Goal: Information Seeking & Learning: Learn about a topic

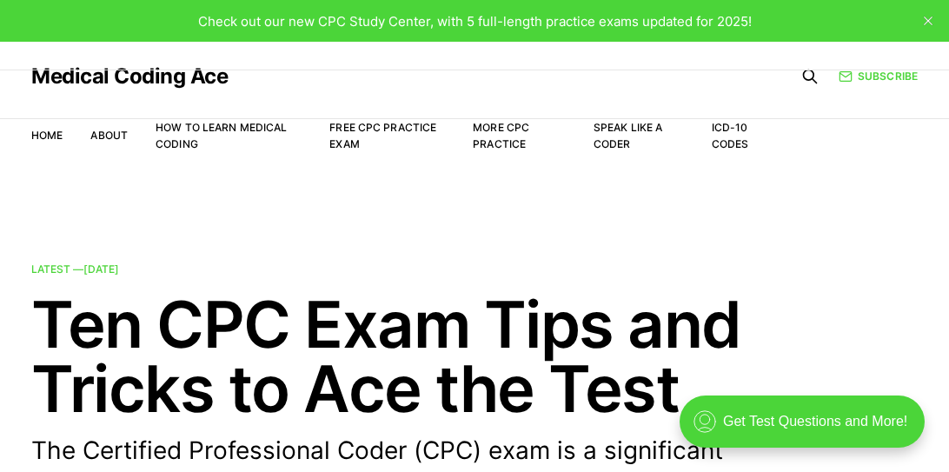
click at [507, 136] on li "More CPC Practice" at bounding box center [519, 135] width 93 height 33
click at [500, 126] on link "More CPC Practice" at bounding box center [501, 136] width 56 height 30
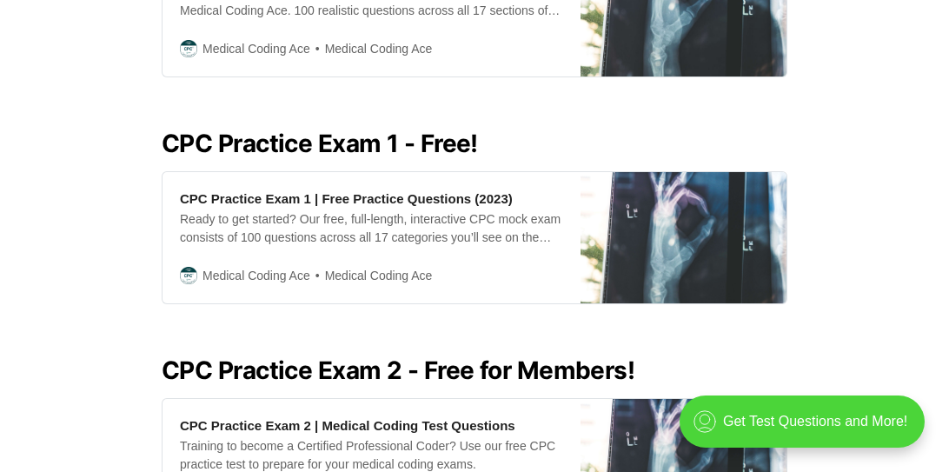
scroll to position [671, 0]
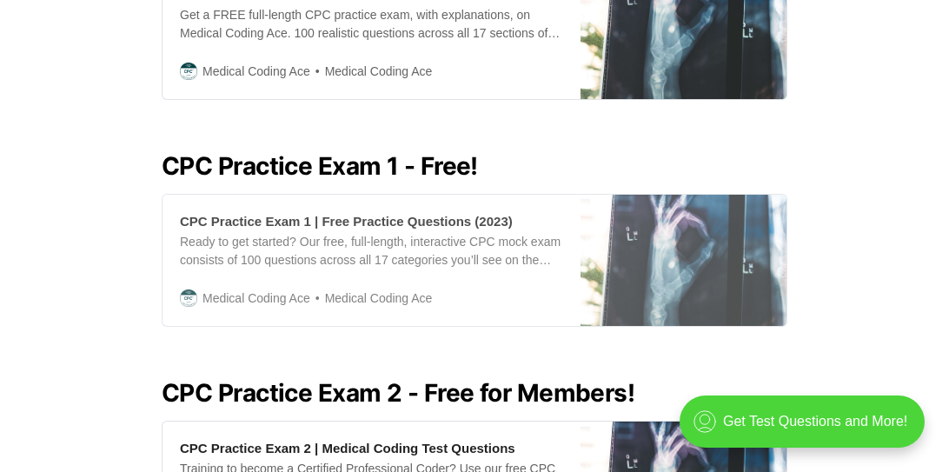
click at [444, 233] on div "Ready to get started? Our free, full-length, interactive CPC mock exam consists…" at bounding box center [371, 251] width 383 height 37
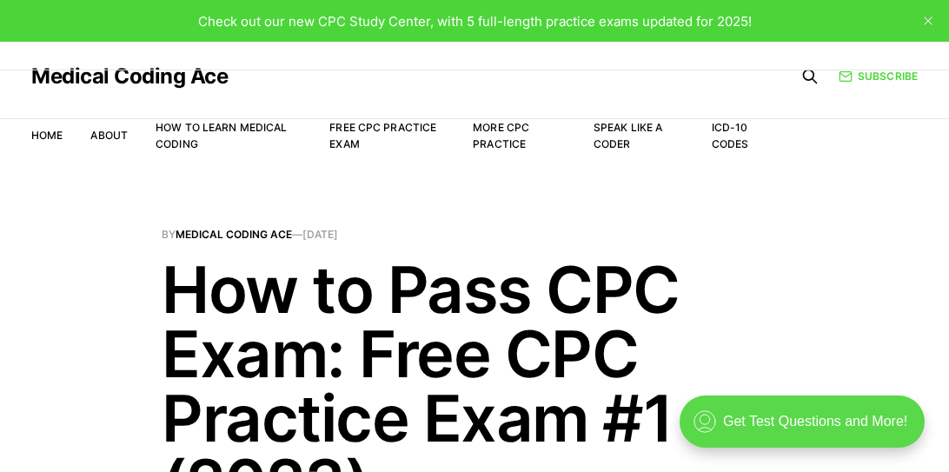
click at [798, 423] on div ".cls-1{fill:none;stroke:currentColor;stroke-linecap:round;stroke-linejoin:round…" at bounding box center [802, 421] width 245 height 52
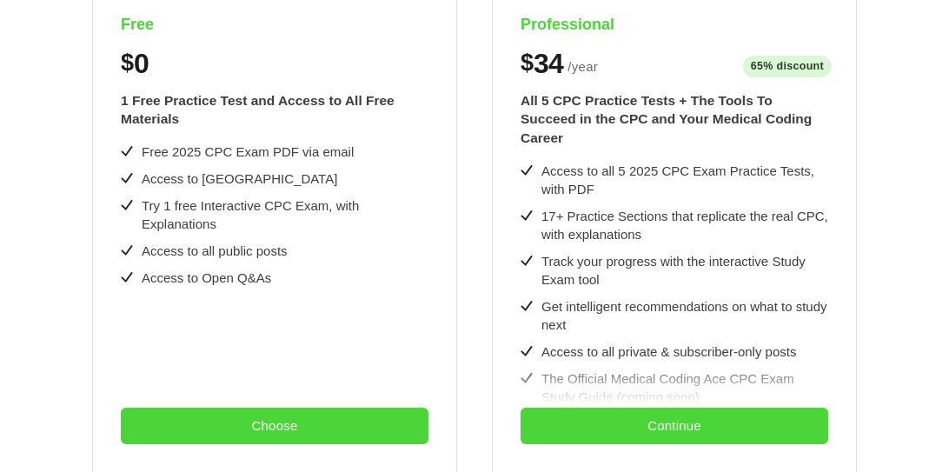
scroll to position [459, 0]
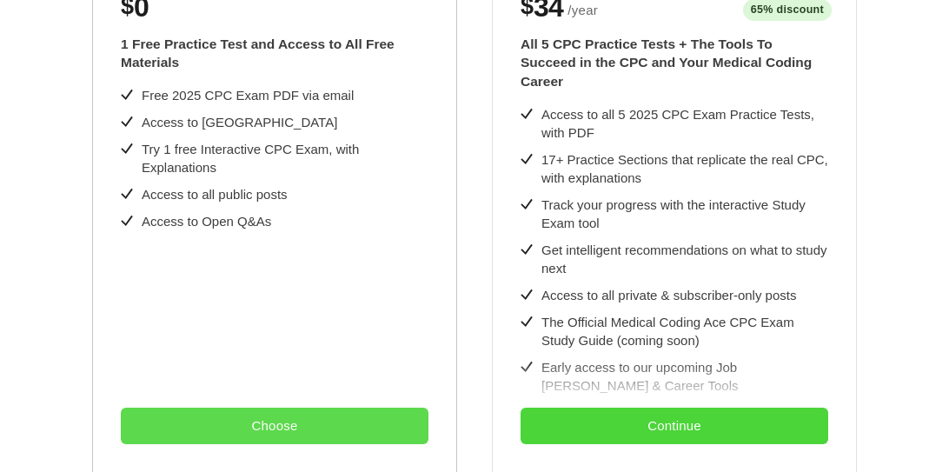
click at [267, 428] on button "Choose" at bounding box center [275, 426] width 308 height 37
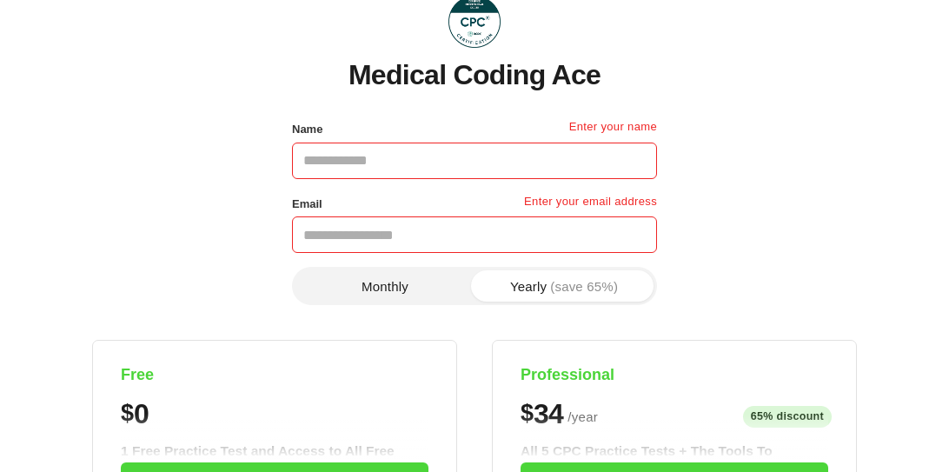
scroll to position [48, 0]
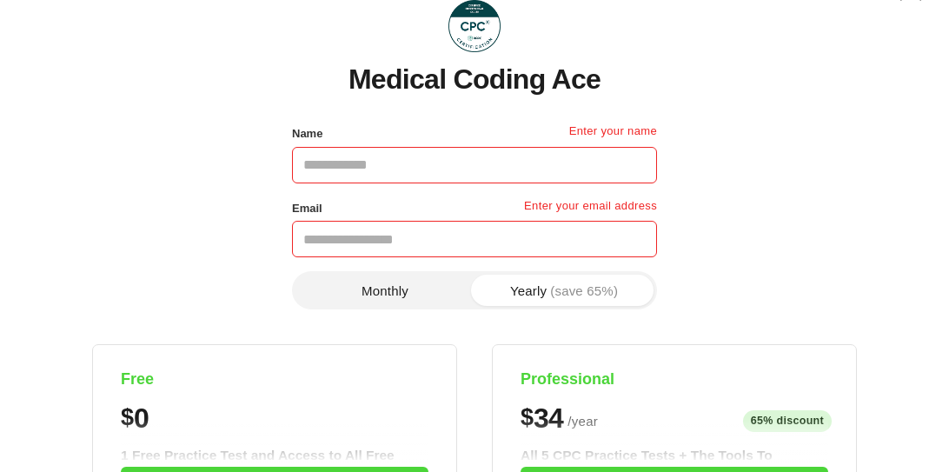
click at [393, 167] on input "Name" at bounding box center [474, 165] width 365 height 37
type input "**********"
click at [317, 238] on input "Email" at bounding box center [474, 239] width 365 height 37
type input "**********"
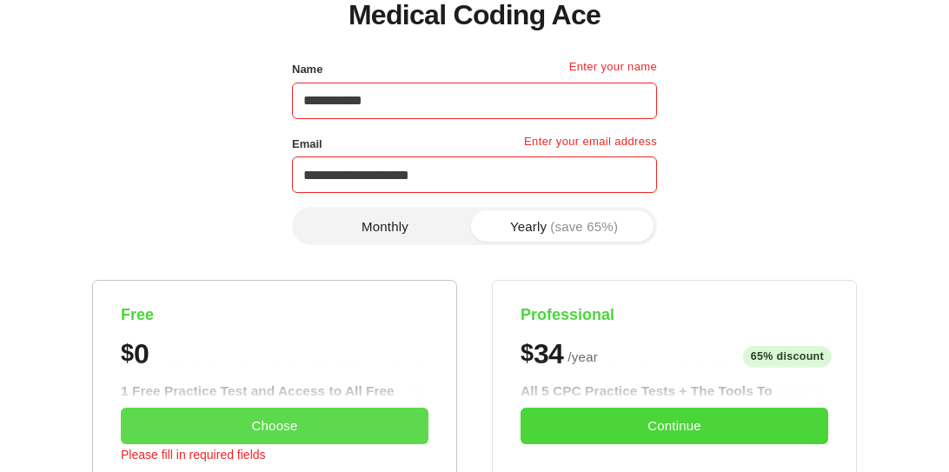
scroll to position [114, 0]
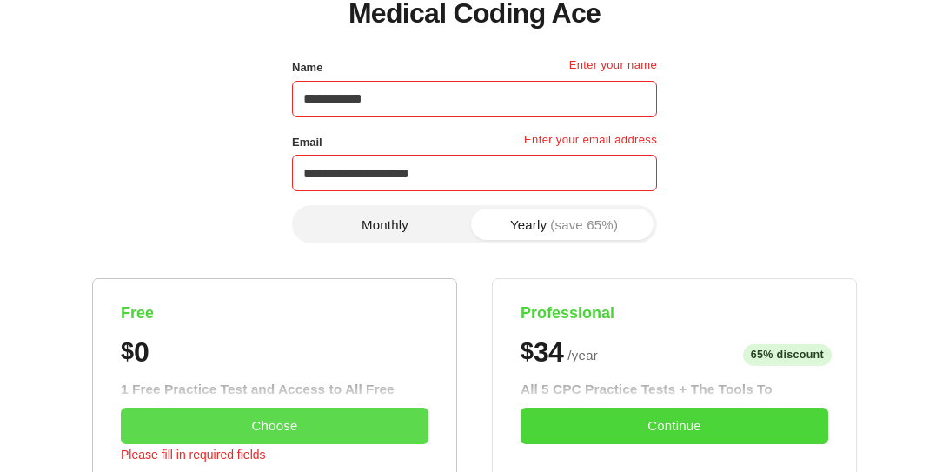
click at [269, 428] on button "Choose" at bounding box center [275, 426] width 308 height 37
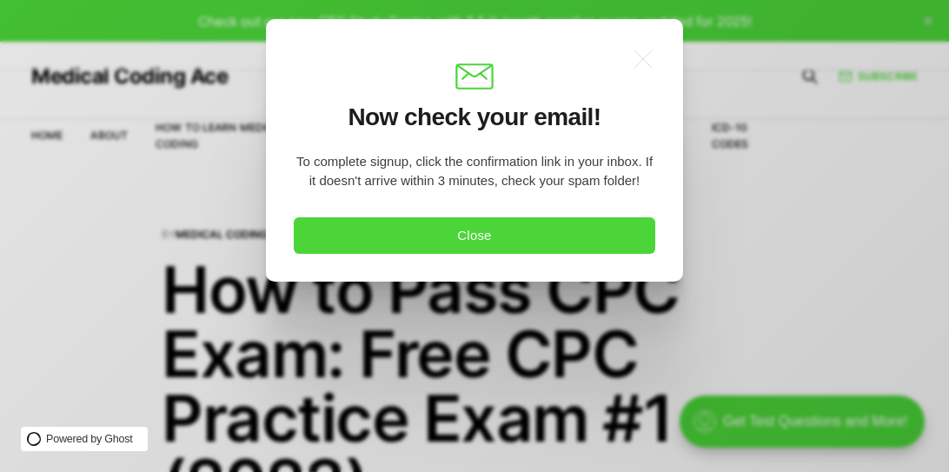
scroll to position [0, 0]
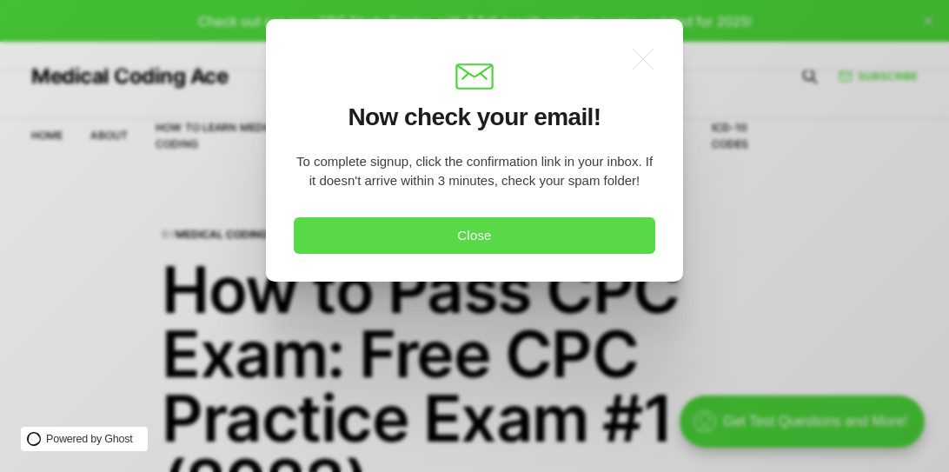
click at [496, 238] on button "Close" at bounding box center [475, 235] width 362 height 37
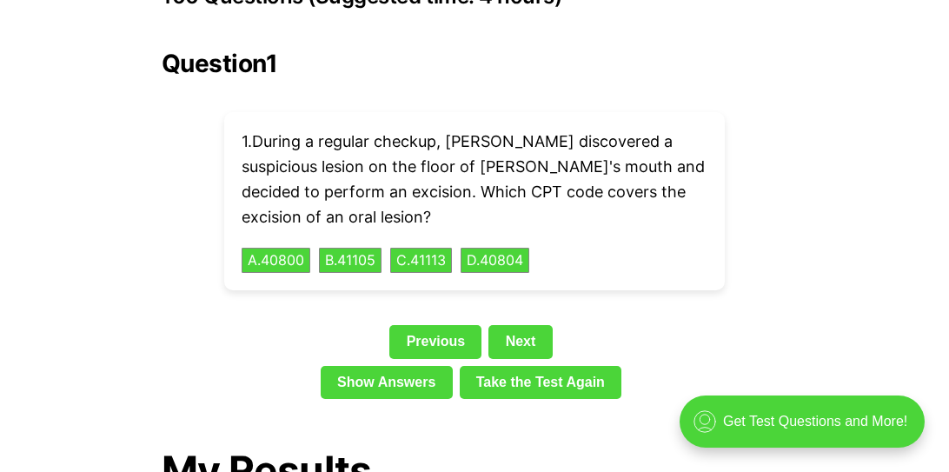
scroll to position [3971, 0]
